Goal: Task Accomplishment & Management: Use online tool/utility

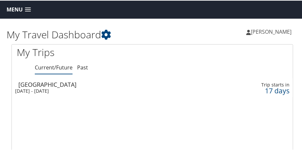
click at [26, 8] on span at bounding box center [28, 9] width 6 height 5
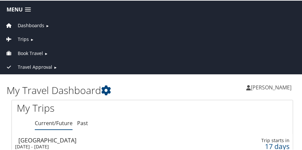
click at [27, 51] on span "Book Travel" at bounding box center [30, 52] width 25 height 7
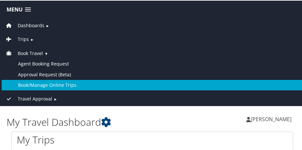
click at [31, 80] on link "Book/Manage Online Trips" at bounding box center [153, 85] width 302 height 11
